Goal: Task Accomplishment & Management: Use online tool/utility

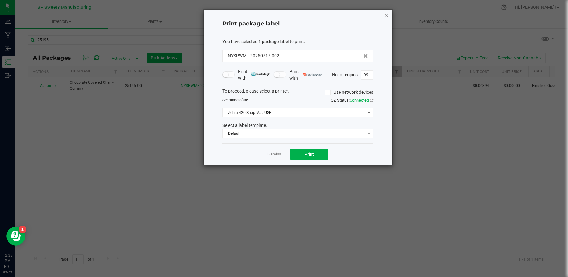
click at [384, 15] on icon "button" at bounding box center [386, 15] width 4 height 8
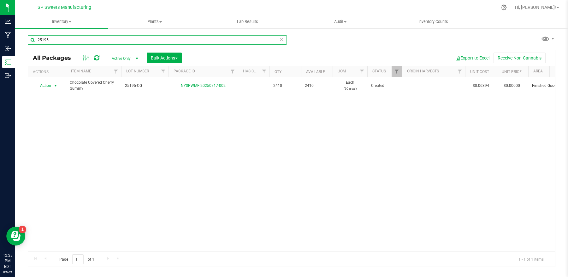
click at [84, 37] on input "25195" at bounding box center [157, 39] width 259 height 9
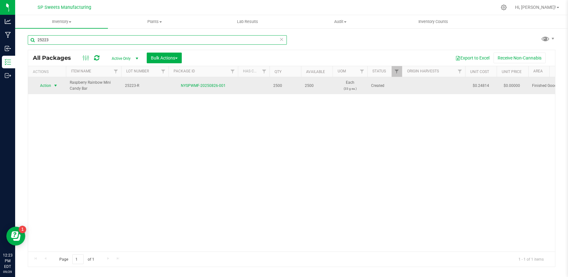
type input "25223"
click at [53, 85] on span "select" at bounding box center [55, 85] width 5 height 5
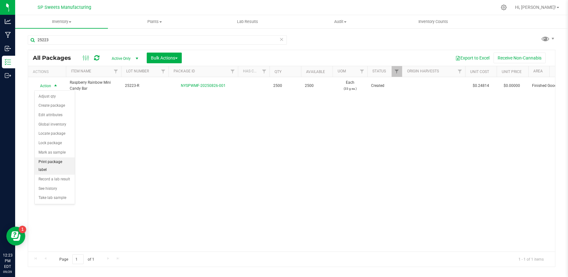
click at [58, 164] on li "Print package label" at bounding box center [55, 166] width 40 height 17
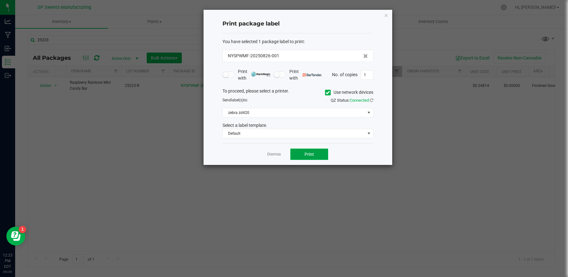
click at [318, 152] on button "Print" at bounding box center [309, 154] width 38 height 11
click at [328, 93] on icon at bounding box center [327, 93] width 4 height 0
click at [0, 0] on input "Use network devices" at bounding box center [0, 0] width 0 height 0
click at [328, 114] on span at bounding box center [294, 112] width 142 height 9
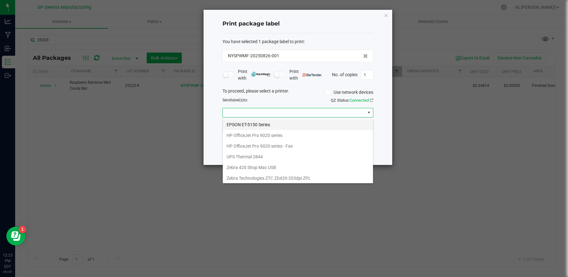
scroll to position [10, 150]
click at [292, 171] on USB "Zebra 420 Shop Mac USB" at bounding box center [298, 167] width 150 height 11
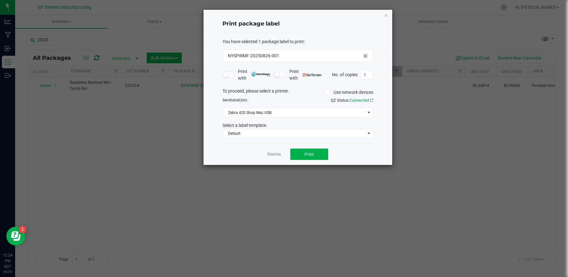
click at [313, 149] on div "Dismiss Print" at bounding box center [297, 154] width 151 height 22
click at [315, 157] on button "Print" at bounding box center [309, 154] width 38 height 11
click at [316, 98] on div "QZ Status: Connected" at bounding box center [338, 100] width 80 height 6
click at [317, 153] on button "Print" at bounding box center [309, 154] width 38 height 11
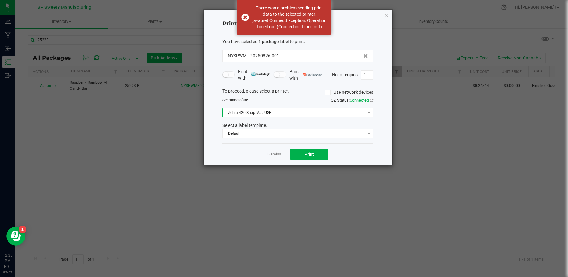
click at [304, 114] on span "Zebra 420 Shop Mac USB" at bounding box center [294, 112] width 142 height 9
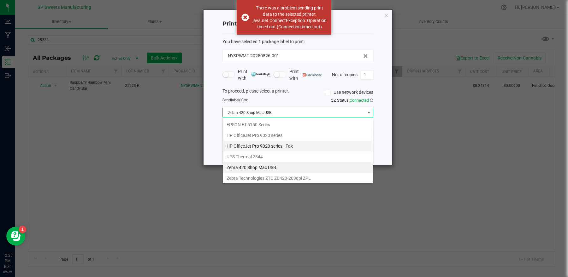
click at [274, 148] on Fax "HP OfficeJet Pro 9020 series - Fax" at bounding box center [298, 146] width 150 height 11
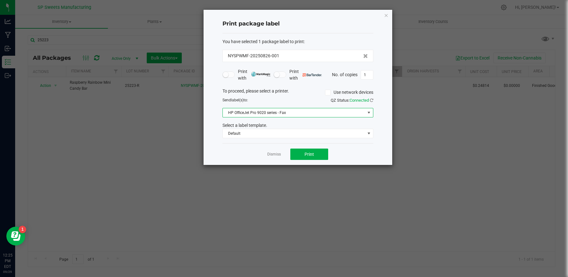
click at [274, 110] on span "HP OfficeJet Pro 9020 series - Fax" at bounding box center [294, 112] width 142 height 9
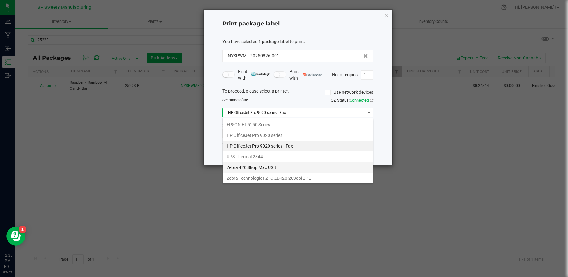
click at [269, 165] on USB "Zebra 420 Shop Mac USB" at bounding box center [298, 167] width 150 height 11
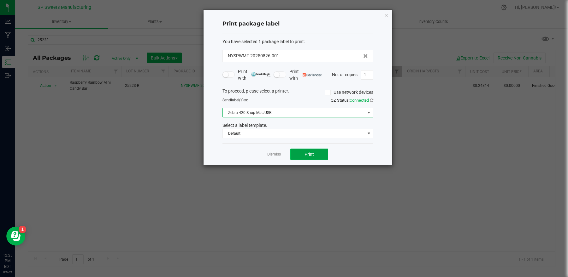
click at [306, 154] on span "Print" at bounding box center [308, 154] width 9 height 5
